Goal: Task Accomplishment & Management: Complete application form

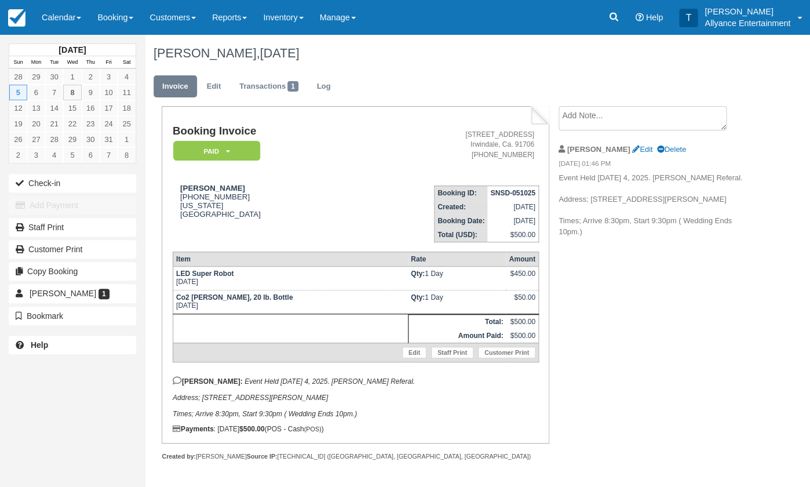
click at [60, 19] on link "Calendar" at bounding box center [62, 17] width 56 height 35
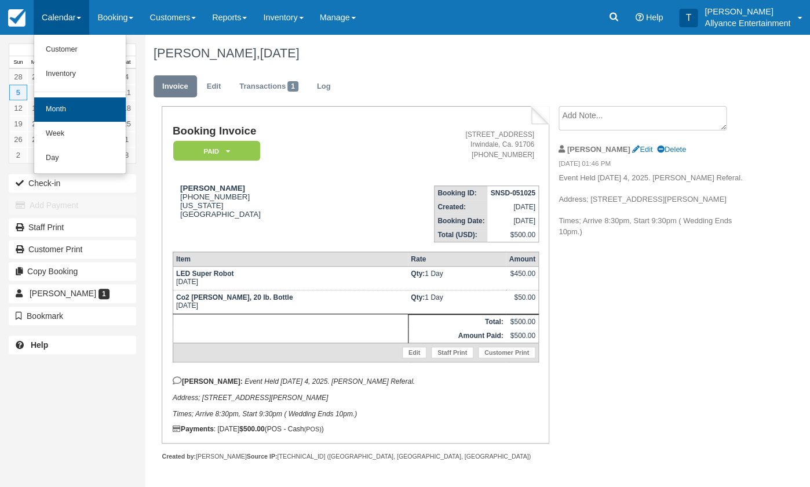
click at [57, 112] on link "Month" at bounding box center [80, 109] width 92 height 24
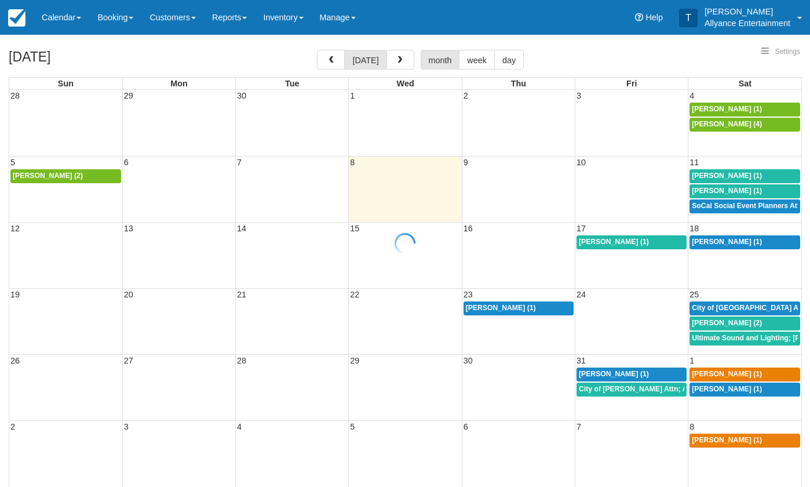
select select
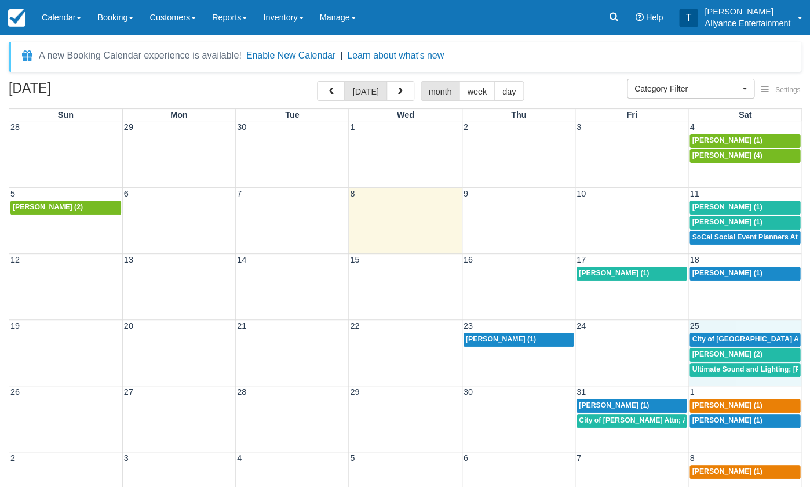
click at [695, 321] on span "25" at bounding box center [694, 325] width 12 height 9
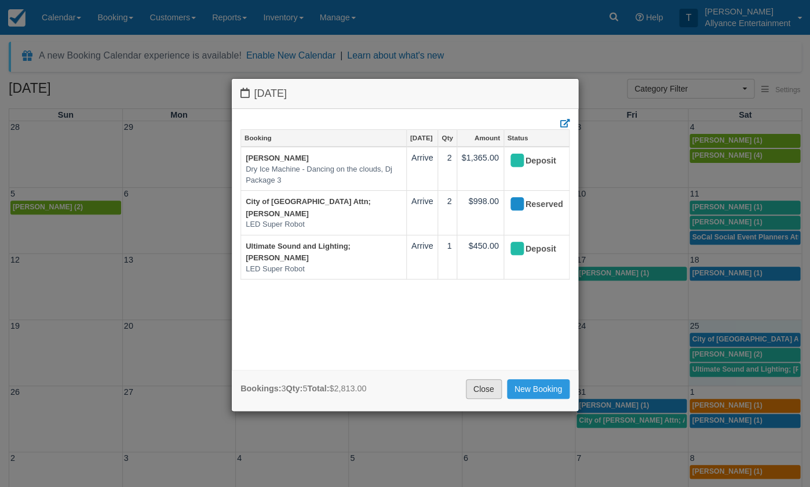
click at [473, 386] on link "Close" at bounding box center [484, 389] width 36 height 20
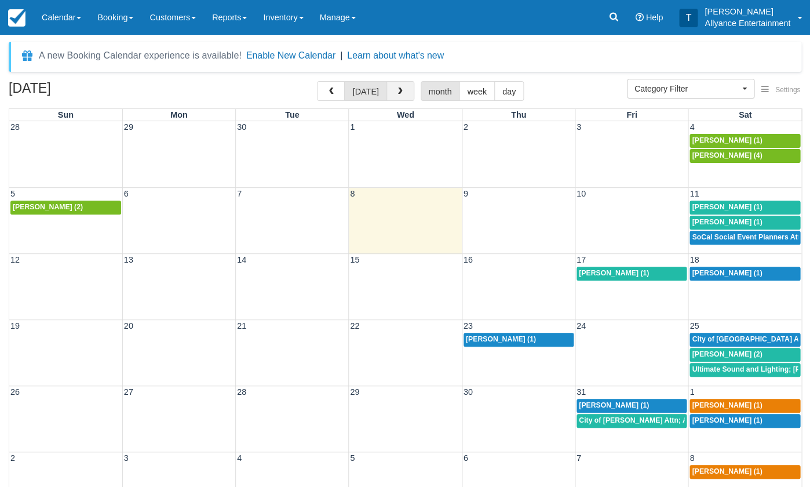
click at [396, 92] on span "button" at bounding box center [400, 92] width 8 height 8
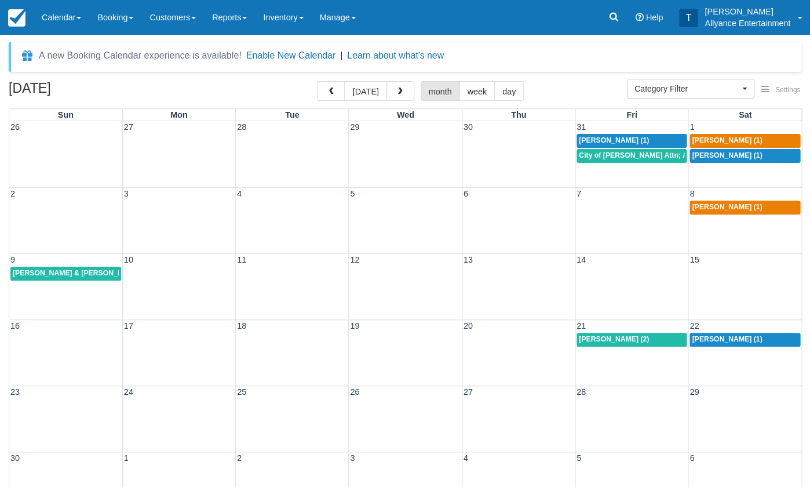
click at [642, 155] on span "City of Downey Attn; America Patino (1)" at bounding box center [680, 155] width 203 height 8
select select
click at [610, 170] on div "26 27 28 29 30 31 1 Amy Johnson (1) Adam Linares (1) City of Downey Attn; Ameri…" at bounding box center [405, 154] width 792 height 66
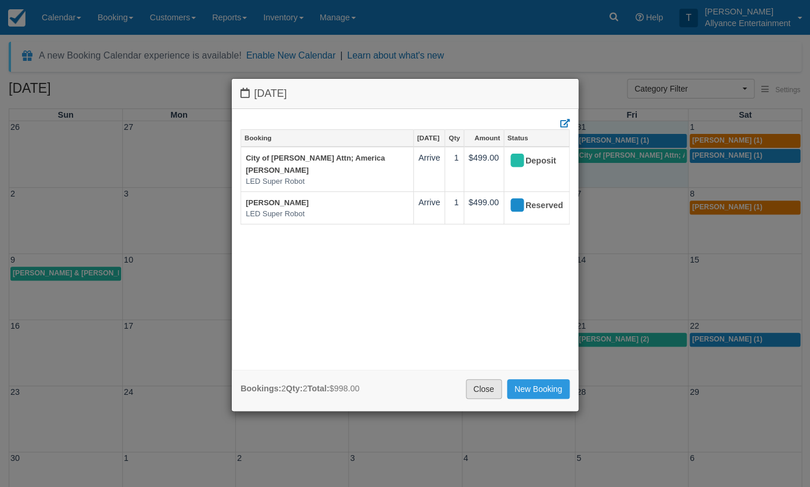
click at [483, 387] on link "Close" at bounding box center [484, 389] width 36 height 20
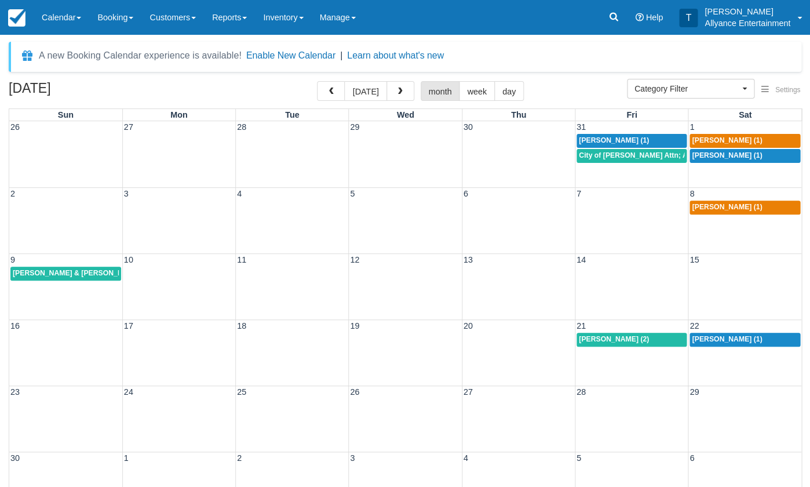
click at [737, 299] on div "9 10 11 12 13 14 15 Manuel & Stephanie Avalos (1)" at bounding box center [405, 286] width 792 height 66
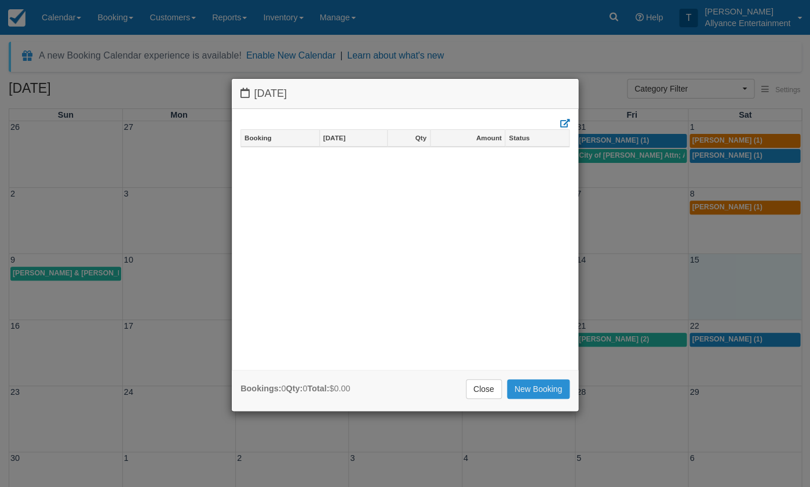
click at [526, 385] on link "New Booking" at bounding box center [538, 389] width 63 height 20
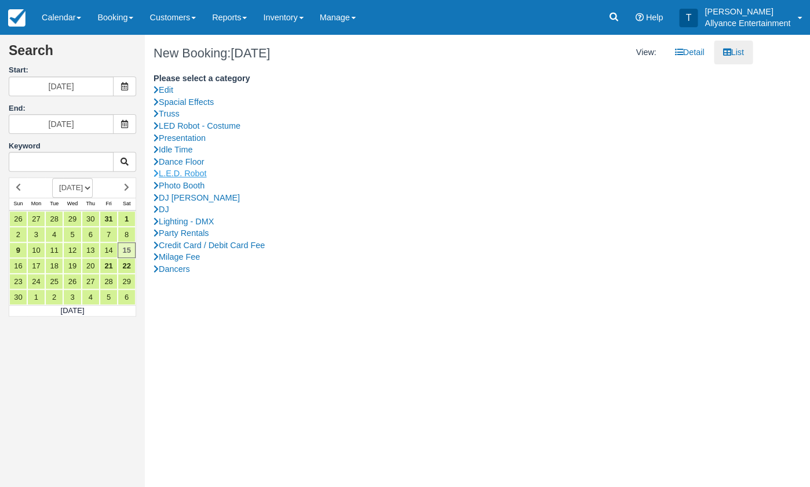
click at [198, 169] on link "L.E.D. Robot" at bounding box center [449, 173] width 591 height 12
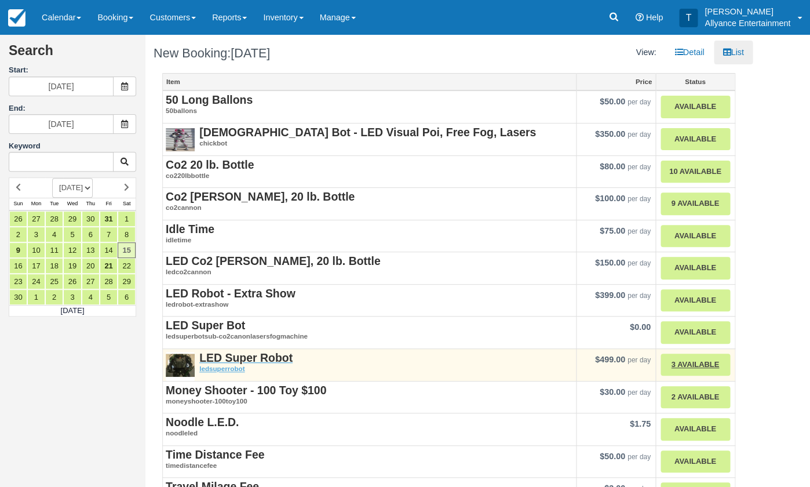
click at [229, 355] on strong "LED Super Robot" at bounding box center [245, 357] width 93 height 13
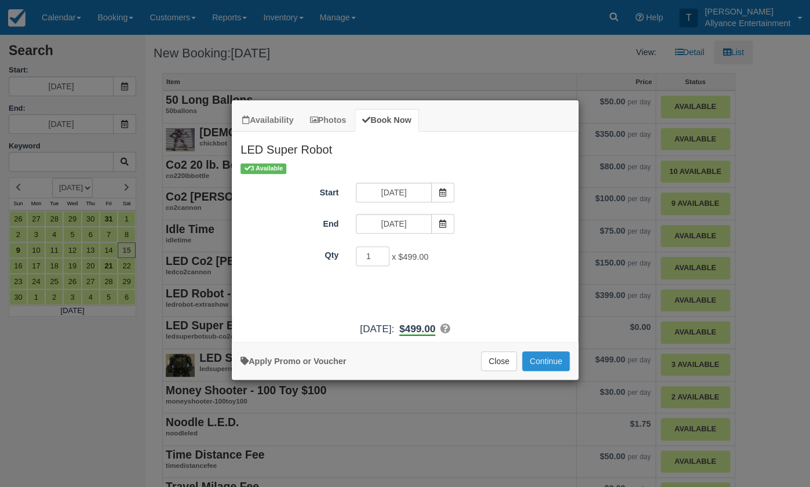
click at [548, 370] on button "Continue" at bounding box center [546, 361] width 48 height 20
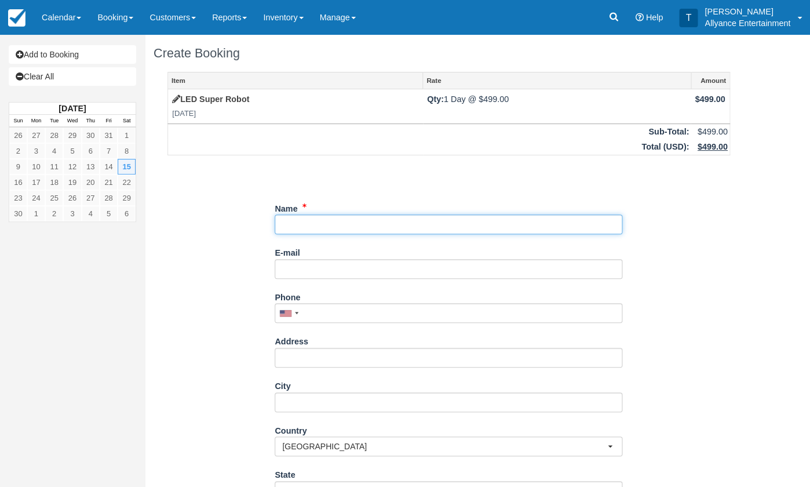
click at [305, 223] on input "Name" at bounding box center [449, 224] width 348 height 20
paste input "[PERSON_NAME]"
type input "[PERSON_NAME]"
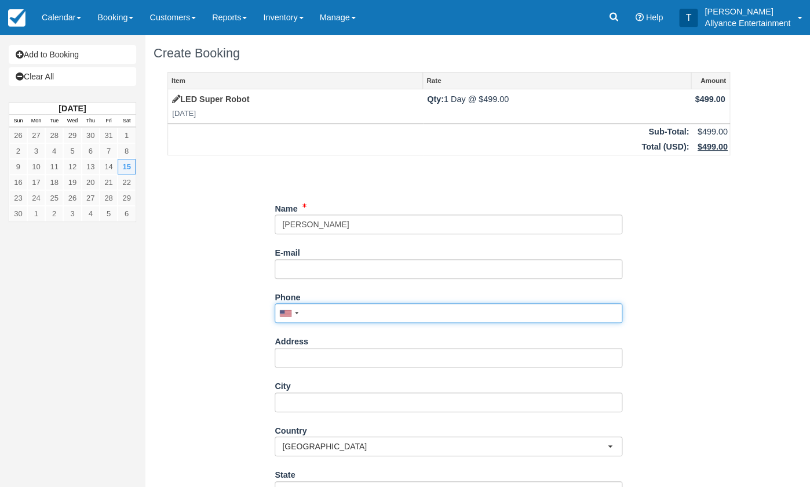
click at [312, 310] on input "Phone" at bounding box center [449, 313] width 348 height 20
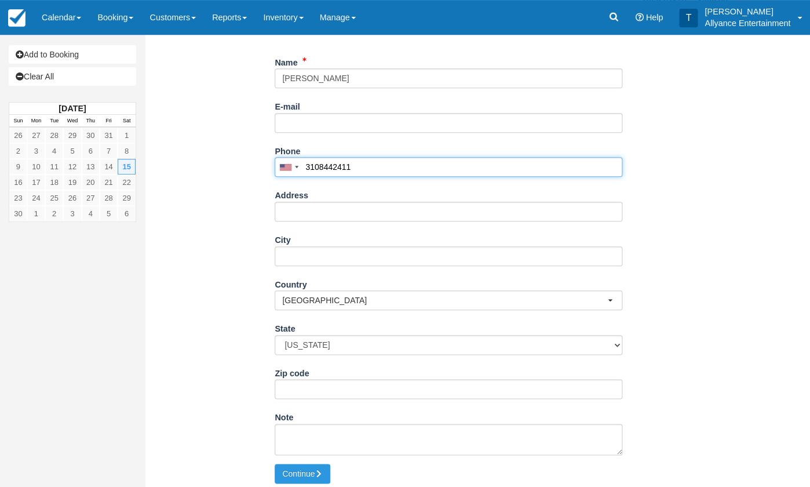
scroll to position [145, 0]
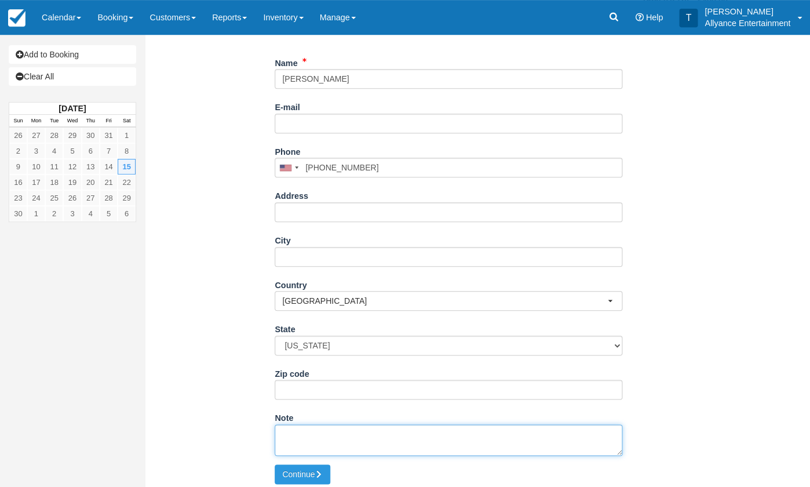
click at [336, 435] on textarea "Note" at bounding box center [449, 439] width 348 height 31
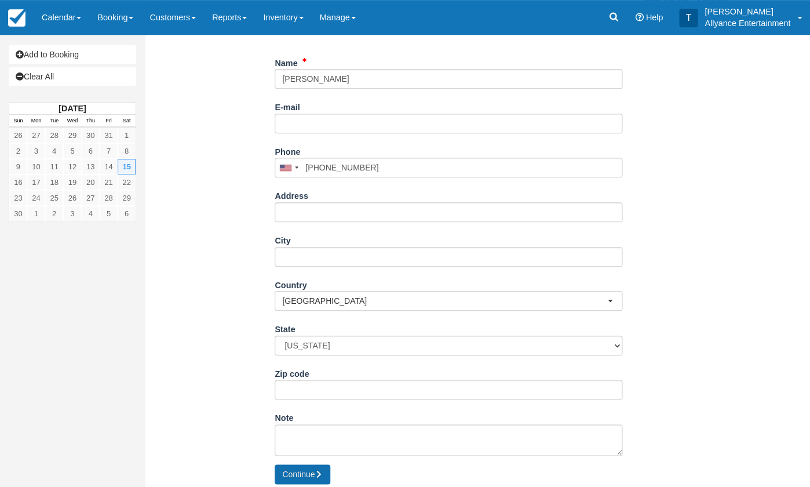
click at [309, 467] on button "Continue" at bounding box center [303, 474] width 56 height 20
type input "+13108442411"
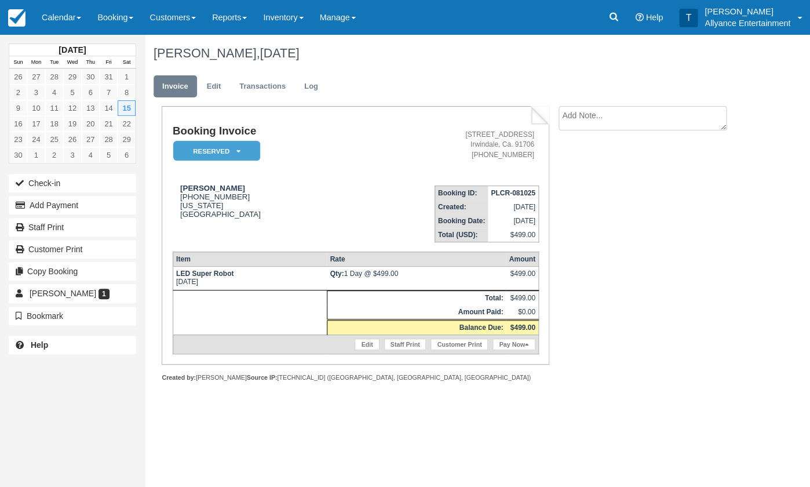
click at [624, 118] on textarea at bounding box center [643, 118] width 168 height 24
click at [629, 135] on textarea at bounding box center [643, 138] width 168 height 65
paste textarea "Event Location; Times; Show Up pm, Start pm. Note; If start time gets delayed 1…"
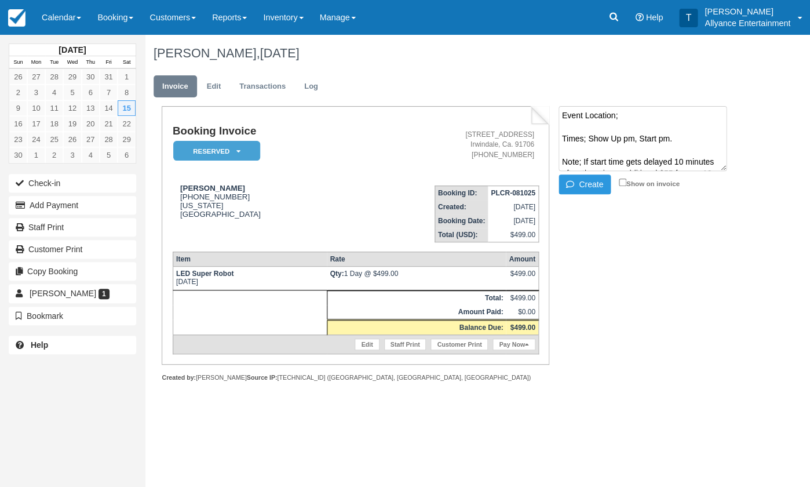
click at [639, 114] on textarea "Event Location; Times; Show Up pm, Start pm. Note; If start time gets delayed 1…" at bounding box center [643, 138] width 168 height 65
paste textarea "Crystal Marquis 13007 Philadelphia St, Whittier, CA 90601"
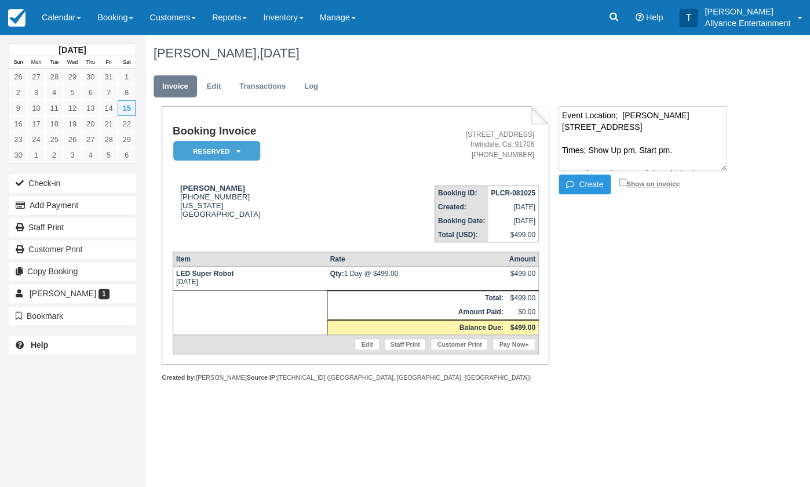
type textarea "Event Location; Crystal Marquis 13007 Philadelphia St, Whittier, CA 90601 Times…"
click at [620, 183] on input "Show on invoice" at bounding box center [623, 182] width 8 height 8
checkbox input "true"
click at [593, 181] on button "Create" at bounding box center [585, 184] width 52 height 20
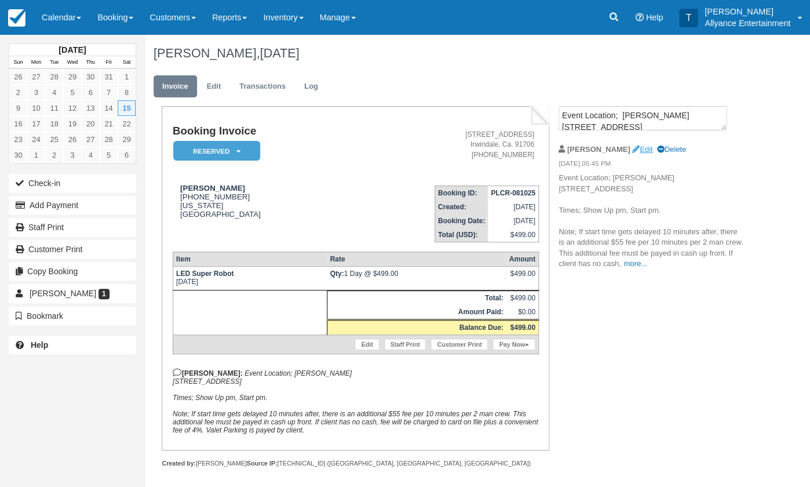
click at [632, 145] on link "Edit" at bounding box center [642, 149] width 20 height 9
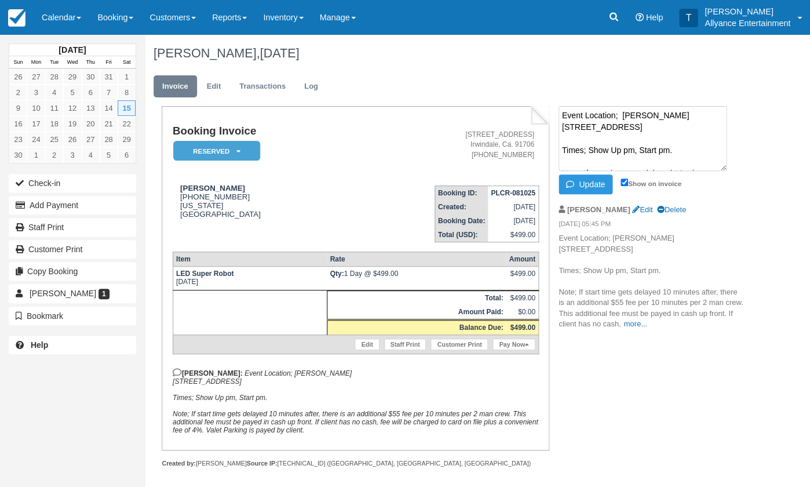
click at [561, 127] on textarea "Event Location; Crystal Marquis 13007 Philadelphia St, Whittier, CA 90601 Times…" at bounding box center [643, 138] width 168 height 65
type textarea "Event Location; Crystal Marquis 13007 Philadelphia St, Whittier, CA 90601 Times…"
click at [588, 185] on button "Update" at bounding box center [586, 184] width 54 height 20
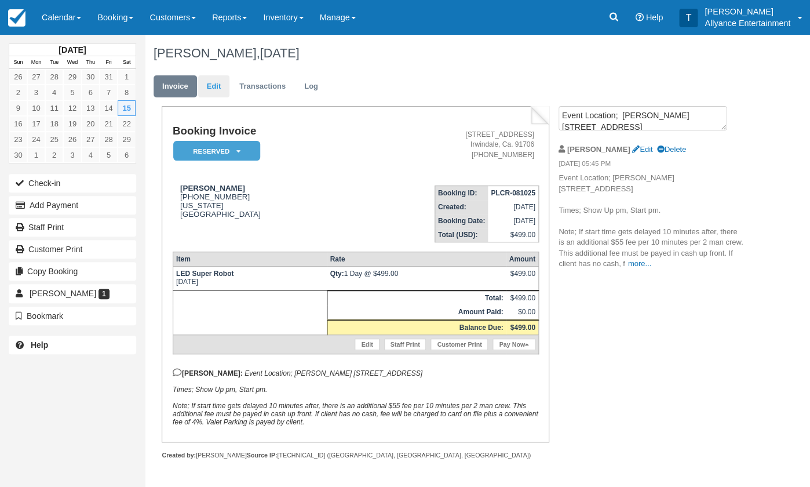
click at [217, 88] on link "Edit" at bounding box center [213, 86] width 31 height 23
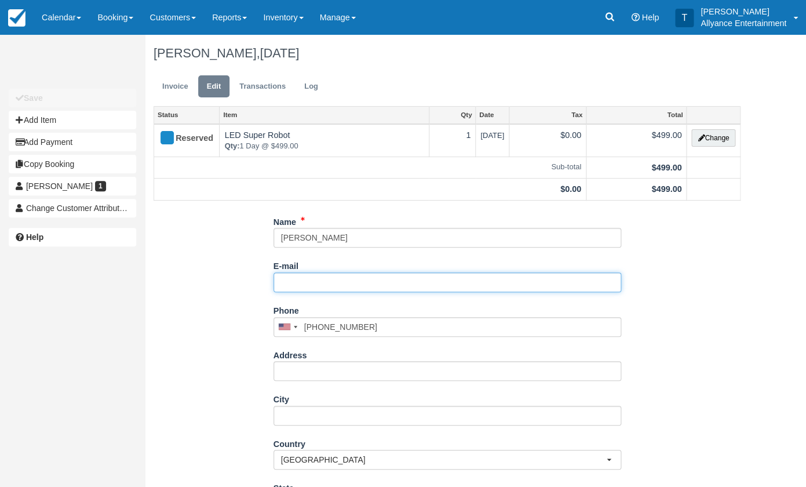
click at [308, 280] on input "E-mail" at bounding box center [448, 282] width 348 height 20
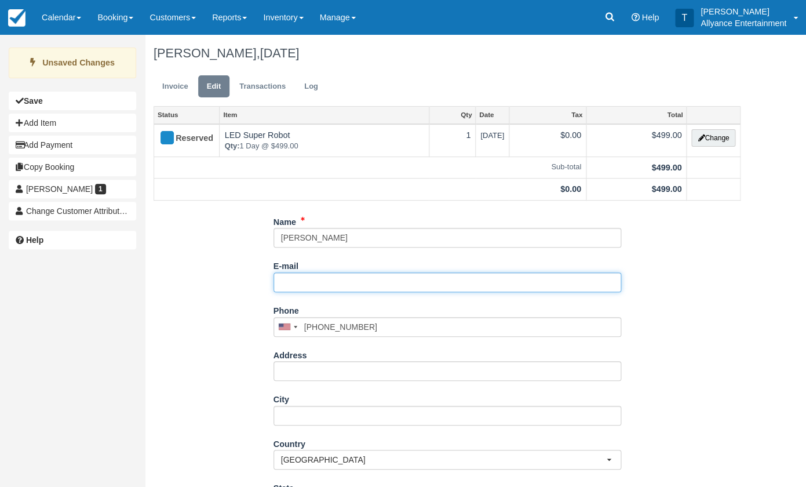
click at [297, 278] on input "E-mail" at bounding box center [448, 282] width 348 height 20
paste input "Judyguevarra@yahoo.com"
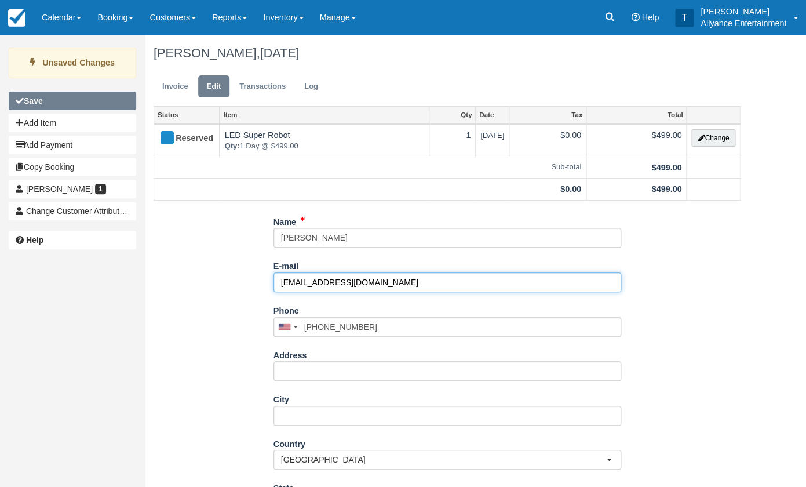
type input "Judyguevarra@yahoo.com"
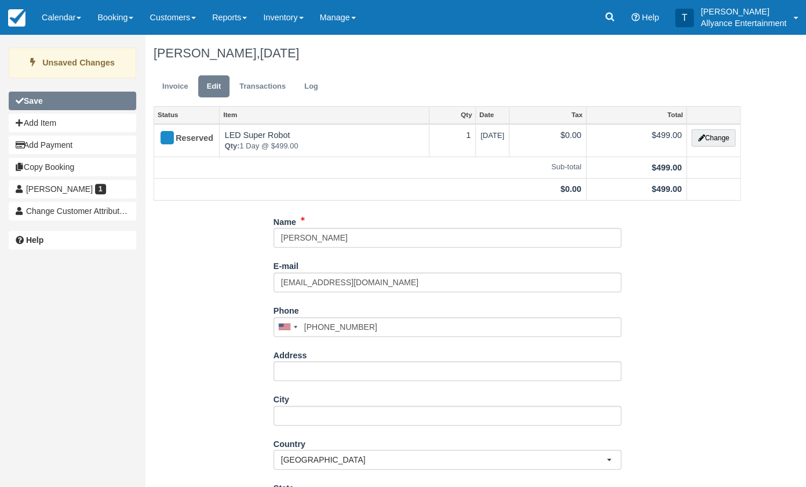
click at [88, 104] on button "Save" at bounding box center [72, 101] width 127 height 19
type input "+13108442411"
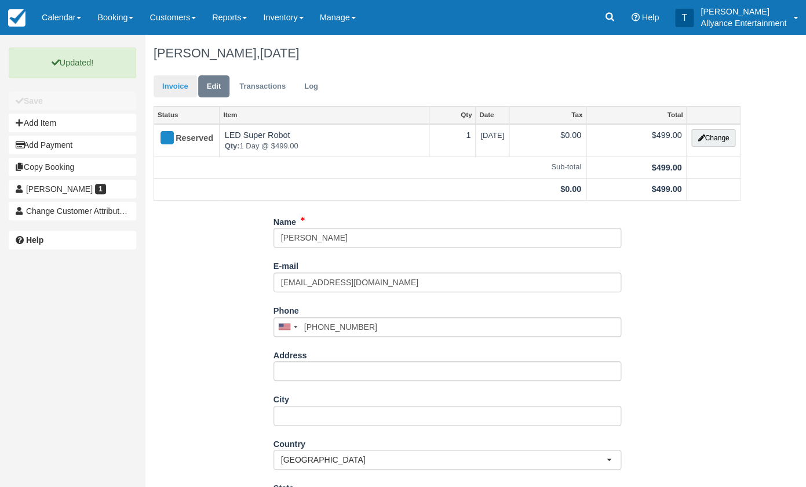
click at [174, 89] on link "Invoice" at bounding box center [175, 86] width 43 height 23
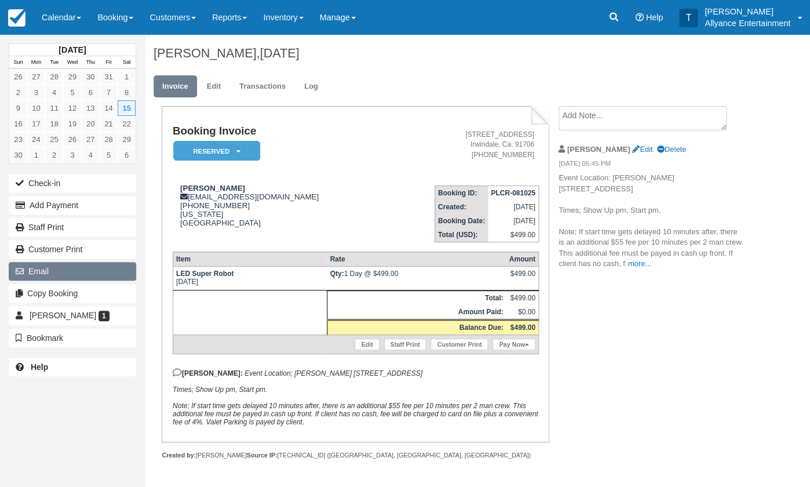
click at [78, 264] on button "Email" at bounding box center [72, 271] width 127 height 19
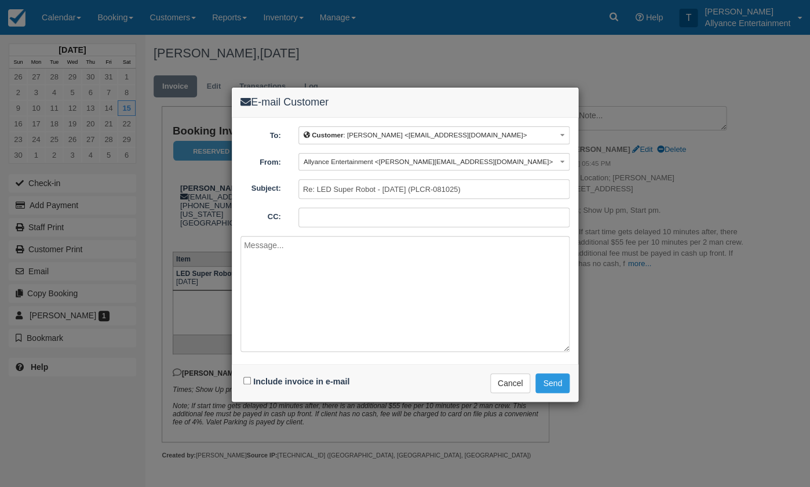
click at [313, 275] on textarea at bounding box center [405, 294] width 329 height 116
click at [340, 308] on textarea at bounding box center [405, 294] width 329 height 116
paste textarea "Hi , Here is your booking invoice. To make your deposit, click on the box label…"
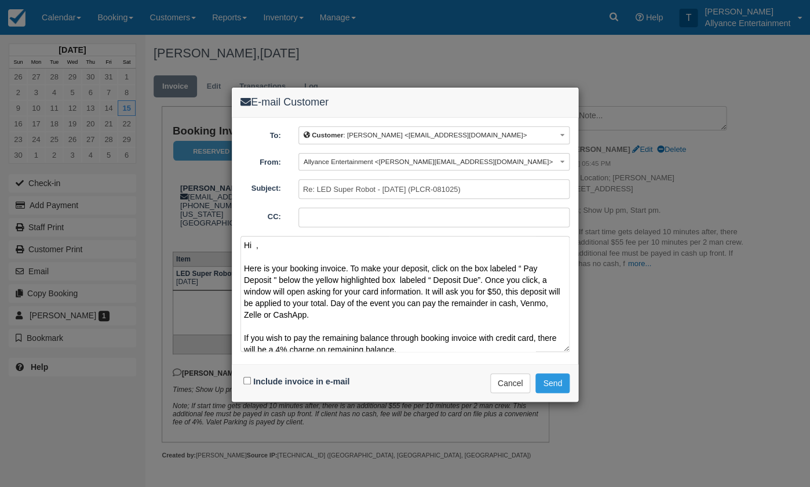
scroll to position [102, 0]
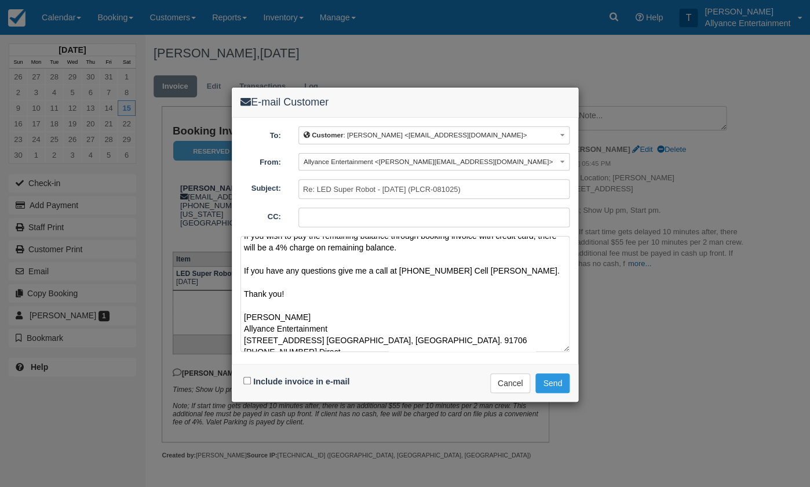
type textarea "Hi , Here is your booking invoice. To make your deposit, click on the box label…"
click at [245, 380] on input "Include invoice in e-mail" at bounding box center [247, 381] width 8 height 8
checkbox input "true"
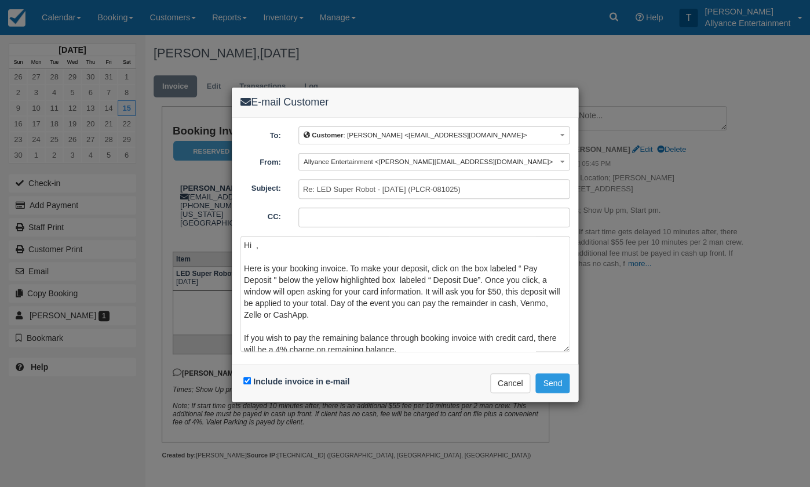
scroll to position [0, 0]
click at [254, 245] on textarea "Hi , Here is your booking invoice. To make your deposit, click on the box label…" at bounding box center [405, 294] width 329 height 116
type textarea "Hi [PERSON_NAME], Here is your booking invoice. To make your deposit, click on …"
click at [551, 377] on button "Send" at bounding box center [552, 383] width 34 height 20
